Goal: Check status: Check status

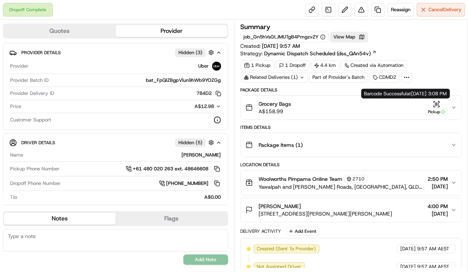
click at [440, 104] on icon "button" at bounding box center [436, 104] width 7 height 7
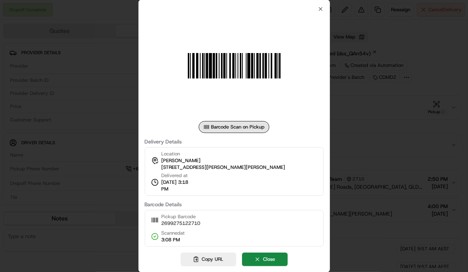
click at [213, 117] on img at bounding box center [234, 66] width 108 height 108
click at [336, 145] on div at bounding box center [234, 136] width 468 height 272
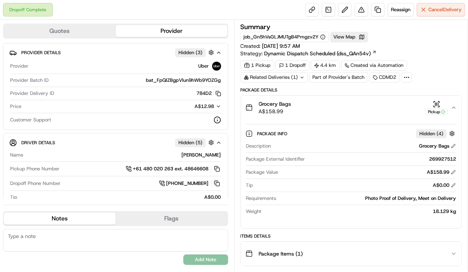
click at [447, 68] on div "1 Pickup 1 Dropoff 4.4 km Created via Automation Related Deliveries (1) Part of…" at bounding box center [351, 71] width 221 height 22
